Goal: Check status: Check status

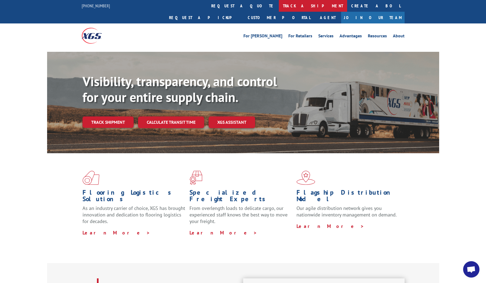
click at [279, 7] on link "track a shipment" at bounding box center [313, 6] width 68 height 12
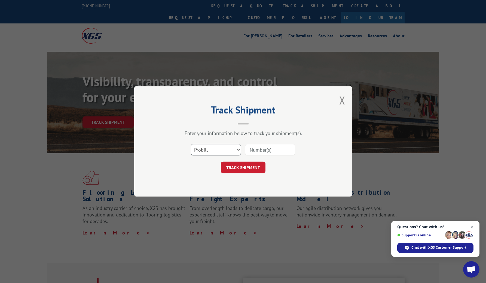
click at [227, 147] on select "Select category... Probill BOL PO" at bounding box center [216, 149] width 50 height 11
select select "bol"
click at [191, 144] on select "Select category... Probill BOL PO" at bounding box center [216, 149] width 50 height 11
click at [259, 151] on input at bounding box center [270, 149] width 50 height 11
paste input "Xpress"
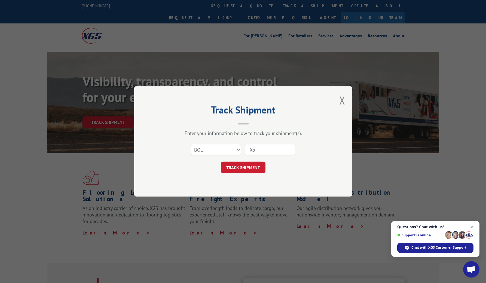
type input "X"
paste input "363428"
type input "363428"
click at [257, 165] on button "TRACK SHIPMENT" at bounding box center [243, 167] width 45 height 11
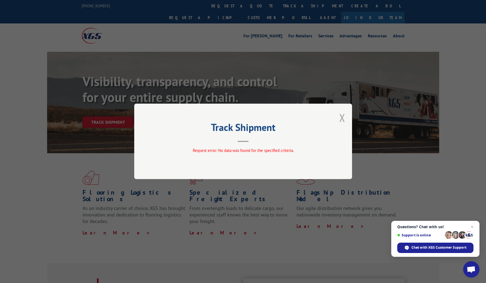
click at [344, 116] on button "Close modal" at bounding box center [342, 117] width 6 height 14
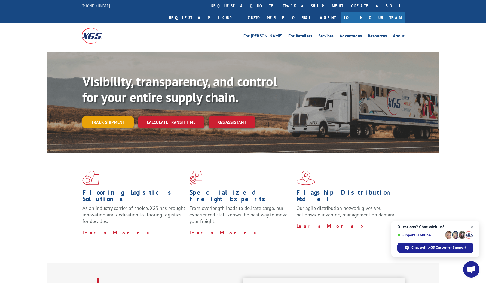
click at [120, 116] on link "Track shipment" at bounding box center [108, 121] width 51 height 11
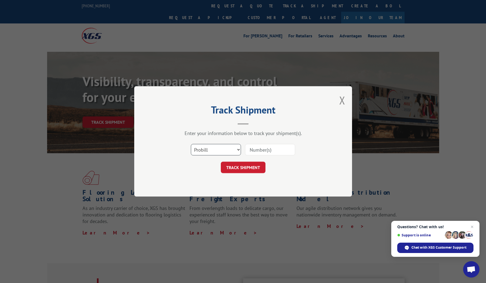
click at [230, 151] on select "Select category... Probill BOL PO" at bounding box center [216, 149] width 50 height 11
select select "bol"
click at [191, 144] on select "Select category... Probill BOL PO" at bounding box center [216, 149] width 50 height 11
click at [258, 149] on input at bounding box center [270, 149] width 50 height 11
paste input "363428"
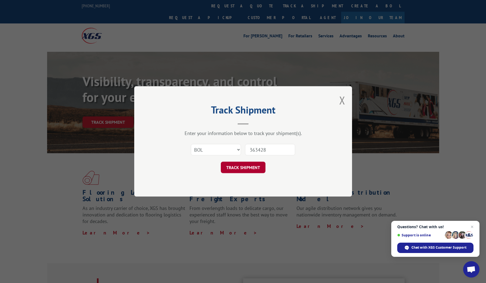
type input "363428"
click at [257, 166] on button "TRACK SHIPMENT" at bounding box center [243, 167] width 45 height 11
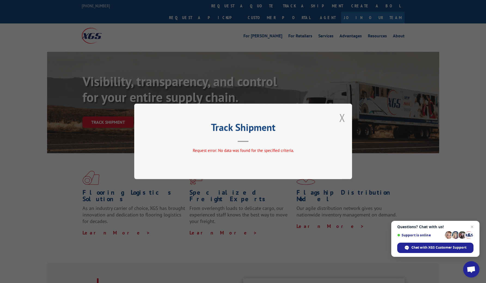
click at [343, 118] on button "Close modal" at bounding box center [342, 117] width 6 height 14
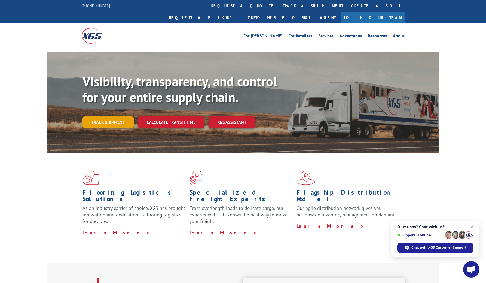
click at [112, 116] on link "Track shipment" at bounding box center [108, 121] width 51 height 11
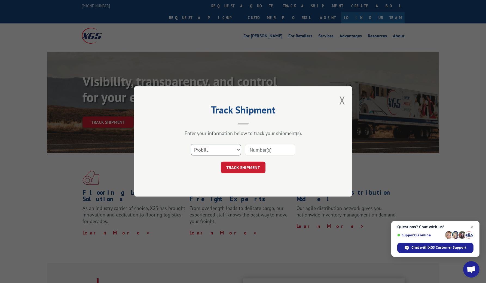
click at [214, 146] on select "Select category... Probill BOL PO" at bounding box center [216, 149] width 50 height 11
click at [262, 147] on input at bounding box center [270, 149] width 50 height 11
paste input "363428"
type input "363428"
click at [255, 165] on button "TRACK SHIPMENT" at bounding box center [243, 167] width 45 height 11
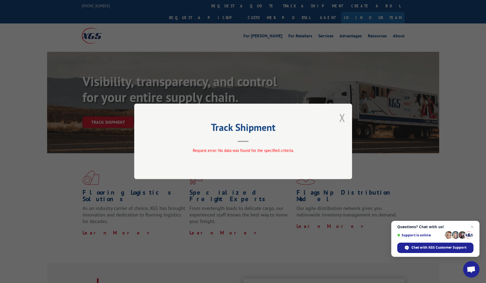
click at [343, 119] on button "Close modal" at bounding box center [342, 117] width 6 height 14
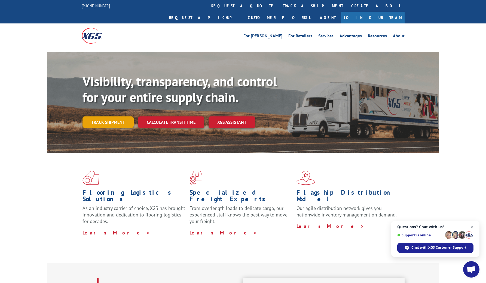
click at [116, 116] on link "Track shipment" at bounding box center [108, 121] width 51 height 11
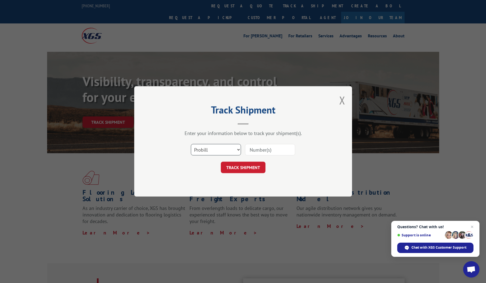
click at [207, 145] on select "Select category... Probill BOL PO" at bounding box center [216, 149] width 50 height 11
click at [341, 100] on button "Close modal" at bounding box center [342, 100] width 6 height 14
